Goal: Download file/media

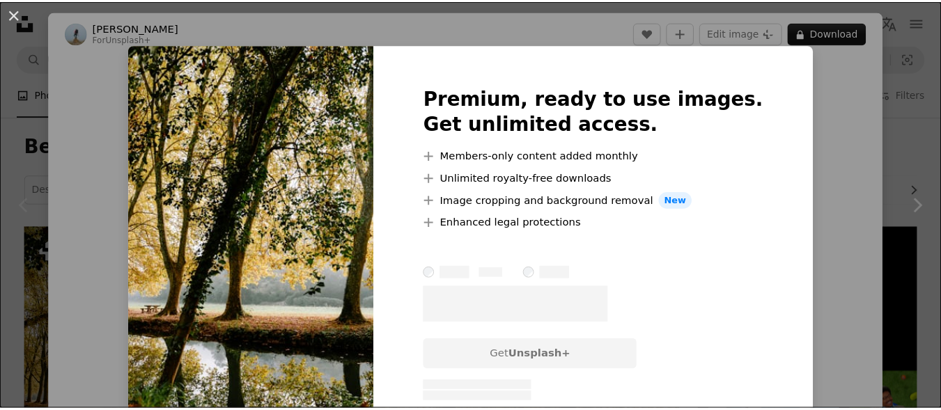
scroll to position [209, 0]
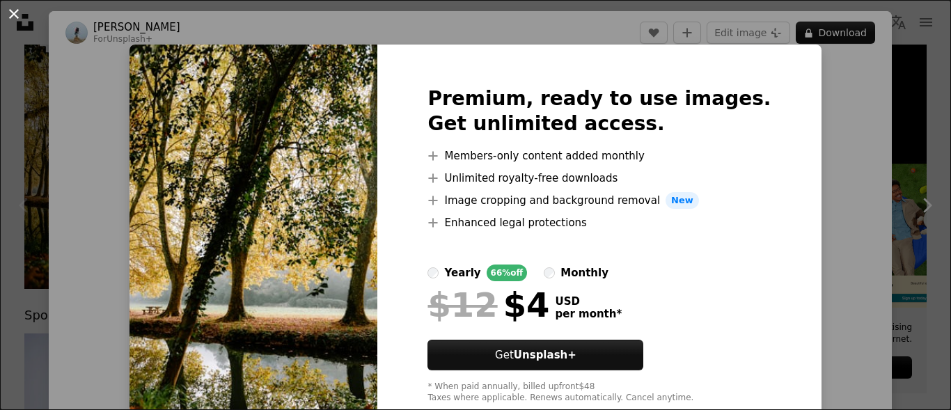
click at [19, 9] on button "An X shape" at bounding box center [14, 14] width 17 height 17
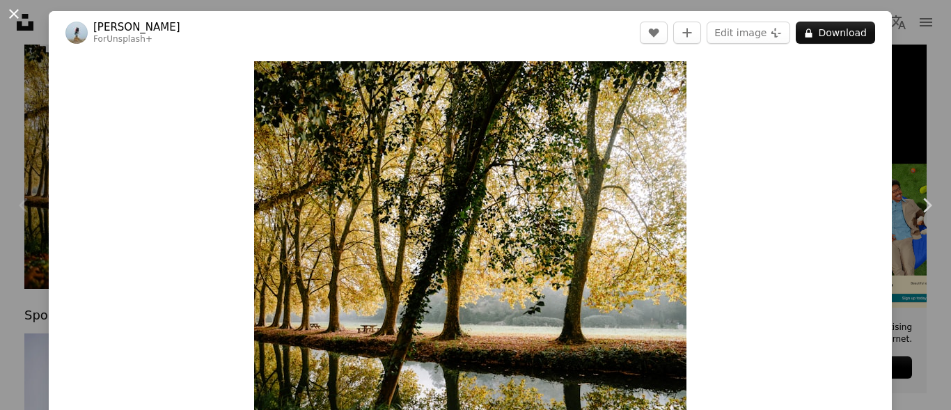
click at [8, 13] on button "An X shape" at bounding box center [14, 14] width 17 height 17
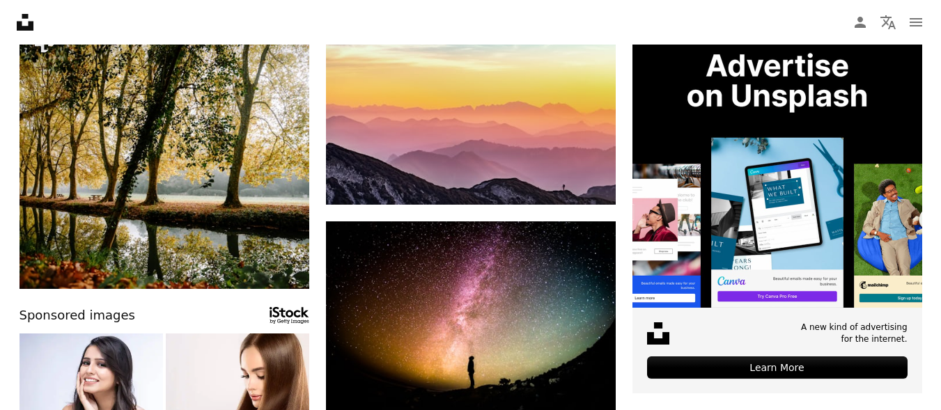
drag, startPoint x: 63, startPoint y: 112, endPoint x: 320, endPoint y: 155, distance: 260.5
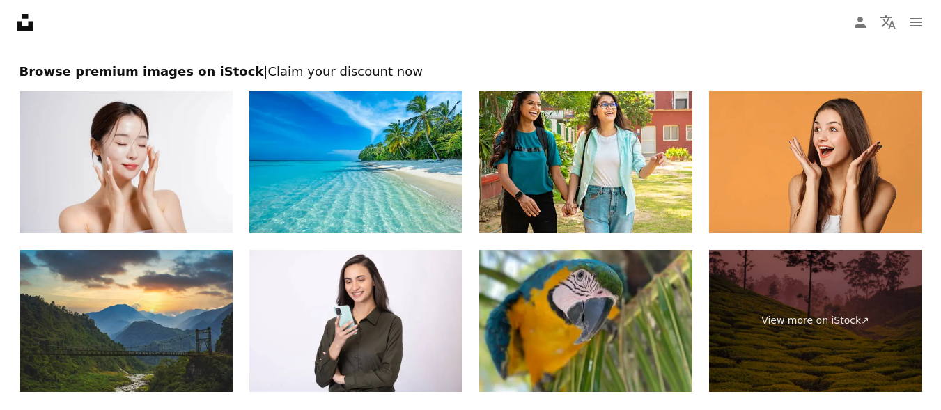
scroll to position [2786, 0]
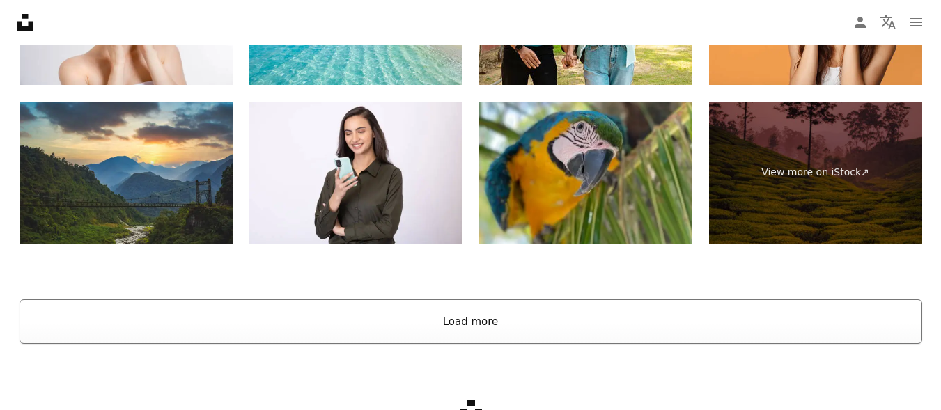
click at [589, 322] on button "Load more" at bounding box center [471, 321] width 903 height 45
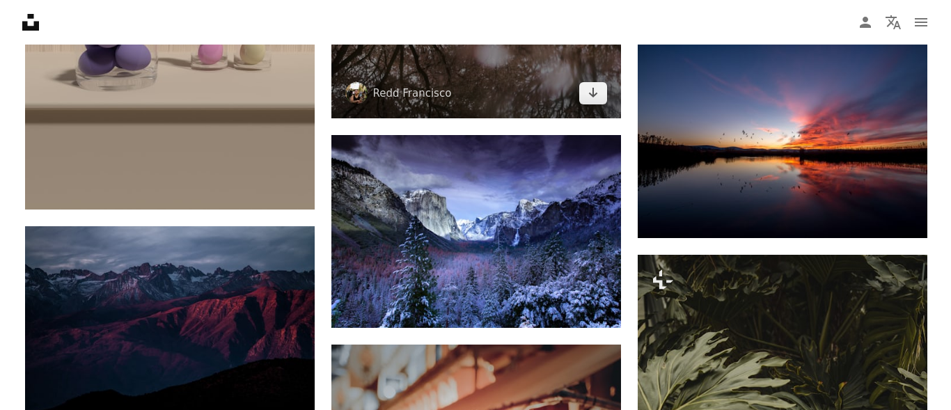
scroll to position [5363, 0]
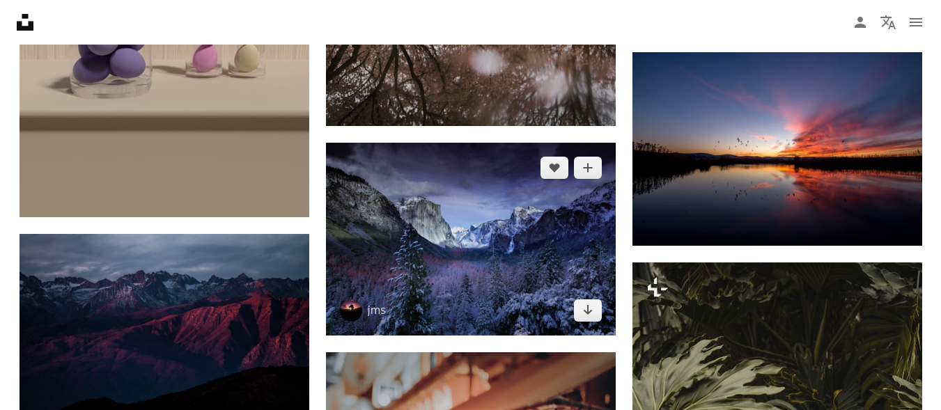
click at [455, 173] on img at bounding box center [471, 239] width 290 height 193
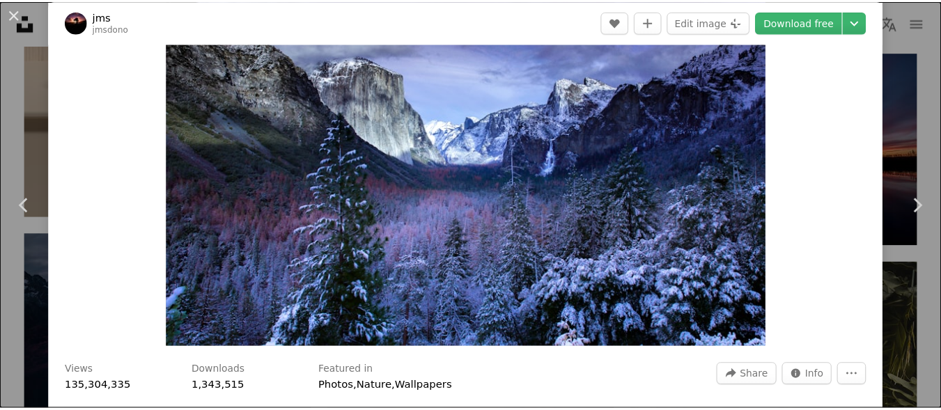
scroll to position [139, 0]
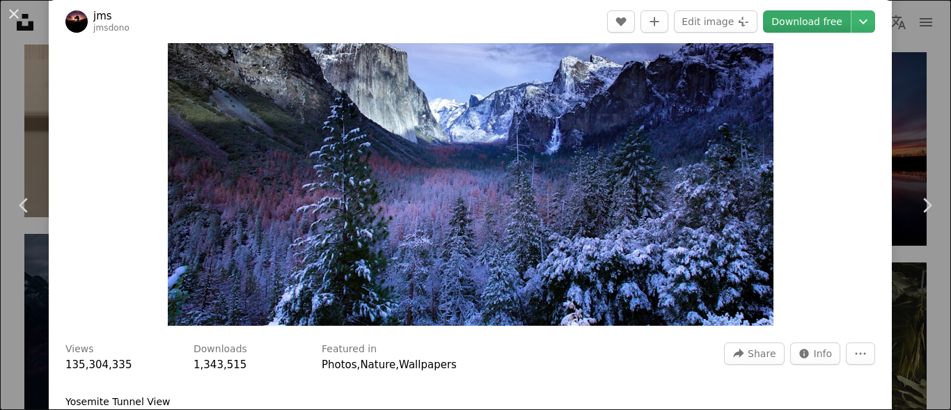
click at [801, 29] on link "Download free" at bounding box center [807, 21] width 88 height 22
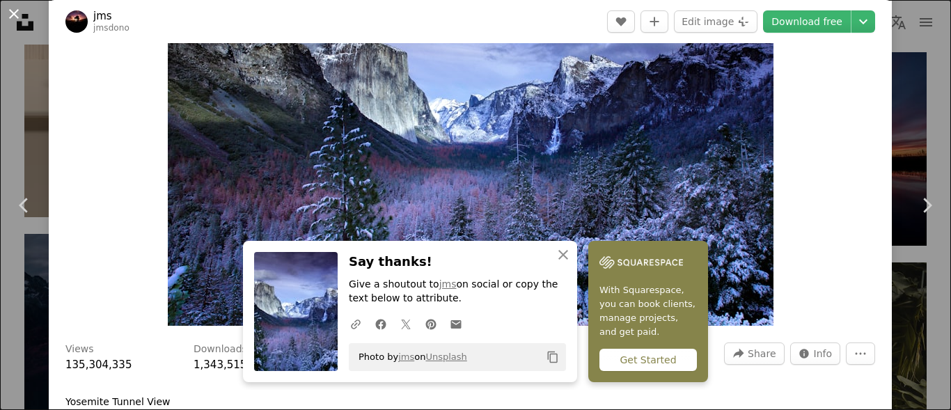
click at [19, 22] on button "An X shape" at bounding box center [14, 14] width 17 height 17
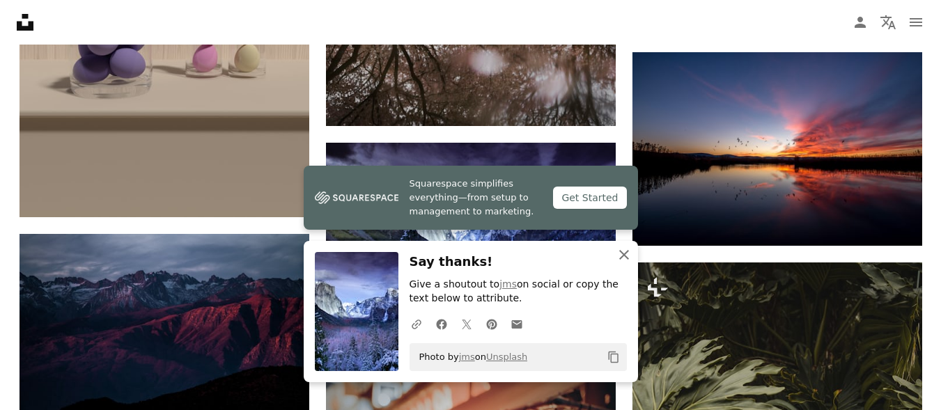
click at [630, 260] on icon "An X shape" at bounding box center [624, 255] width 17 height 17
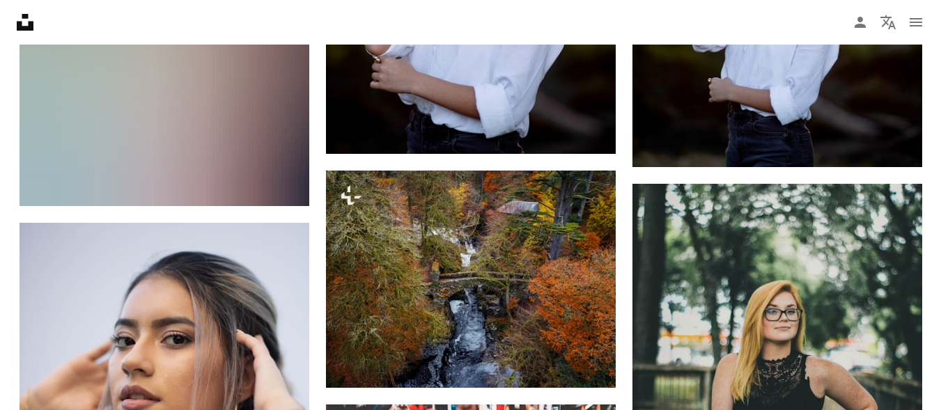
scroll to position [19432, 0]
